Goal: Task Accomplishment & Management: Complete application form

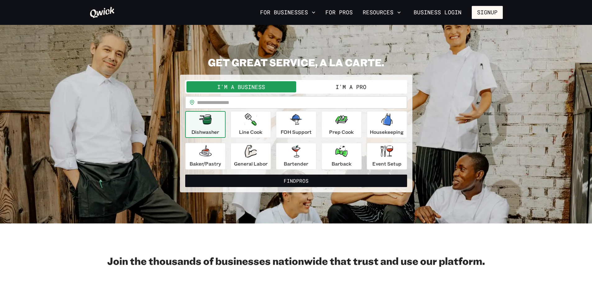
click at [349, 87] on button "I'm a Pro" at bounding box center [351, 86] width 110 height 11
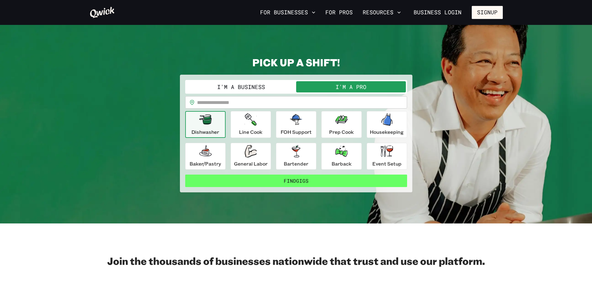
click at [295, 183] on button "Find Gigs" at bounding box center [296, 180] width 222 height 12
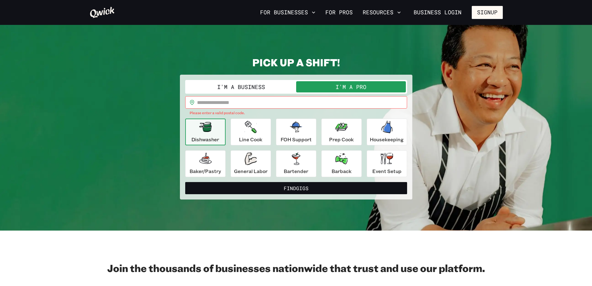
click at [210, 103] on input "text" at bounding box center [302, 102] width 210 height 12
type input "*****"
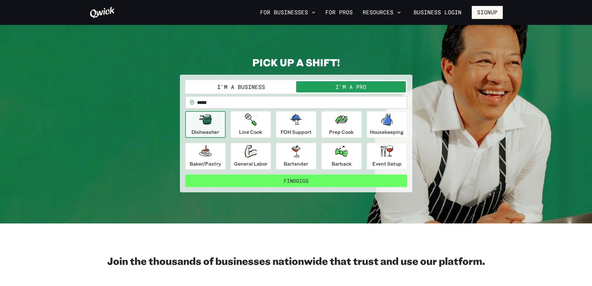
click at [293, 180] on button "Find Gigs" at bounding box center [296, 180] width 222 height 12
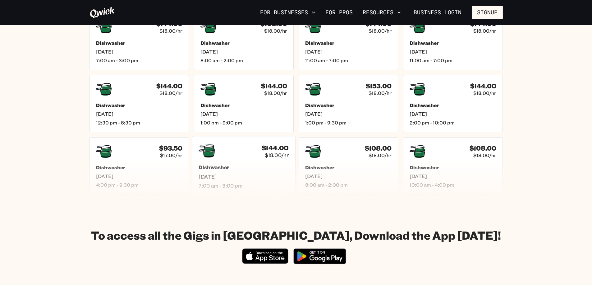
scroll to position [31, 0]
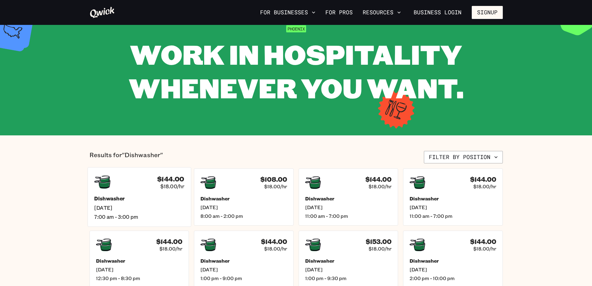
click at [131, 178] on div "$144.00 $18.00/hr" at bounding box center [139, 182] width 90 height 16
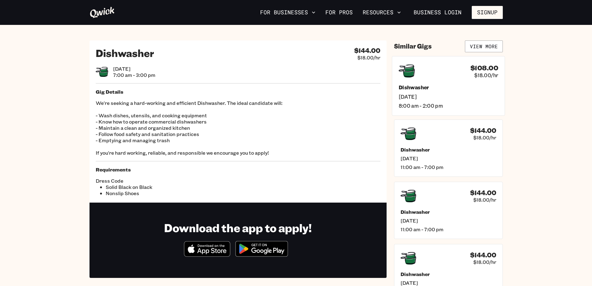
click at [422, 94] on span "[DATE]" at bounding box center [447, 96] width 99 height 7
